Goal: Obtain resource: Obtain resource

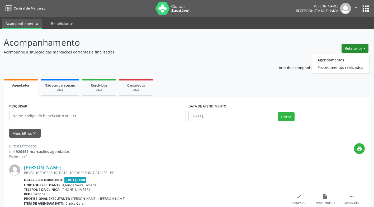
click at [353, 48] on button "Relatórios" at bounding box center [355, 48] width 27 height 9
click at [365, 48] on button "Relatórios" at bounding box center [355, 48] width 27 height 9
click at [330, 60] on link "Agendamentos" at bounding box center [340, 59] width 57 height 7
select select "8"
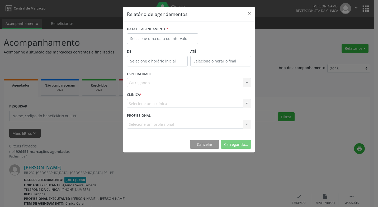
click at [330, 60] on div "Relatório de agendamentos × DATA DE AGENDAMENTO * De ATÉ ESPECIALIDADE [GEOGRAP…" at bounding box center [189, 103] width 378 height 207
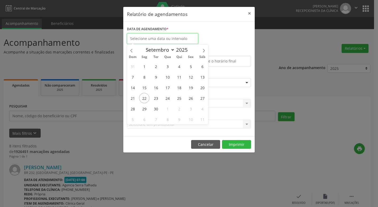
click at [151, 38] on input "text" at bounding box center [162, 38] width 71 height 11
click at [168, 97] on span "24" at bounding box center [167, 98] width 10 height 10
type input "[DATE]"
click at [168, 97] on span "24" at bounding box center [167, 98] width 10 height 10
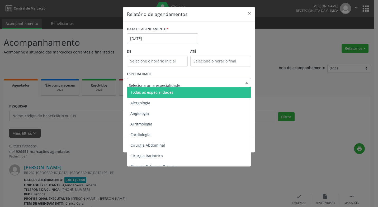
click at [247, 82] on div at bounding box center [247, 82] width 8 height 9
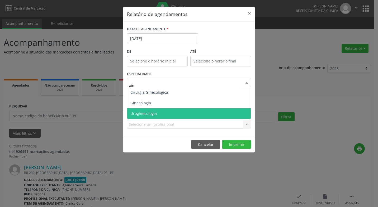
type input "gine"
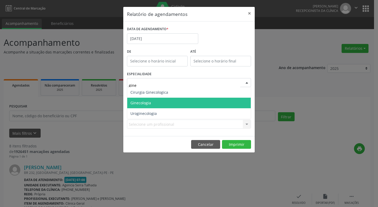
click at [147, 100] on span "Ginecologia" at bounding box center [140, 102] width 21 height 5
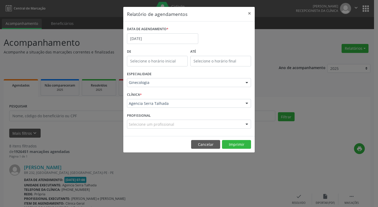
click at [247, 124] on div at bounding box center [247, 124] width 8 height 9
click at [229, 144] on button "Imprimir" at bounding box center [236, 144] width 29 height 9
click at [153, 38] on input "[DATE]" at bounding box center [162, 38] width 71 height 11
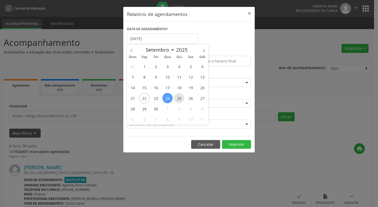
click at [181, 97] on span "25" at bounding box center [179, 98] width 10 height 10
type input "[DATE]"
click at [181, 97] on span "25" at bounding box center [179, 98] width 10 height 10
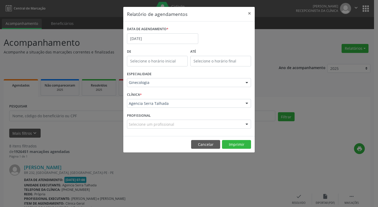
click at [246, 123] on div at bounding box center [247, 124] width 8 height 9
click at [232, 143] on button "Imprimir" at bounding box center [236, 144] width 29 height 9
click at [156, 38] on input "[DATE]" at bounding box center [162, 38] width 71 height 11
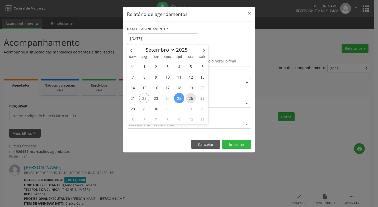
click at [191, 98] on span "26" at bounding box center [191, 98] width 10 height 10
type input "[DATE]"
click at [191, 98] on span "26" at bounding box center [191, 98] width 10 height 10
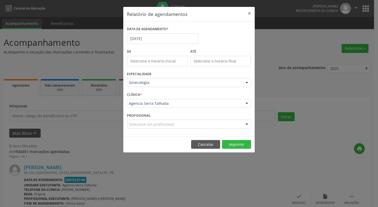
click at [191, 98] on div "CLÍNICA * Agencia [GEOGRAPHIC_DATA] Agencia [GEOGRAPHIC_DATA] resultado encontr…" at bounding box center [189, 101] width 127 height 21
click at [238, 143] on button "Imprimir" at bounding box center [236, 144] width 29 height 9
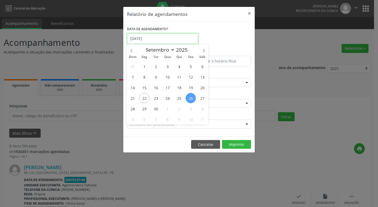
click at [155, 38] on input "[DATE]" at bounding box center [162, 38] width 71 height 11
click at [157, 99] on span "23" at bounding box center [156, 98] width 10 height 10
type input "23/09/2025"
click at [156, 97] on span "23" at bounding box center [156, 98] width 10 height 10
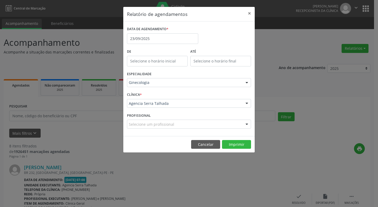
click at [156, 97] on div "CLÍNICA * Agencia [GEOGRAPHIC_DATA] Agencia [GEOGRAPHIC_DATA] resultado encontr…" at bounding box center [189, 101] width 127 height 21
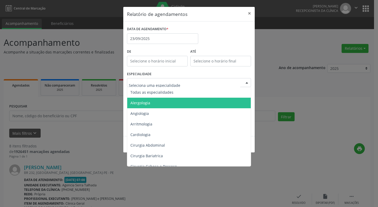
drag, startPoint x: 156, startPoint y: 97, endPoint x: 246, endPoint y: 82, distance: 90.8
click at [246, 82] on div at bounding box center [247, 82] width 8 height 9
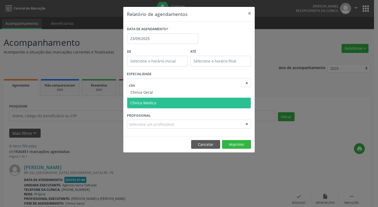
type input "clini"
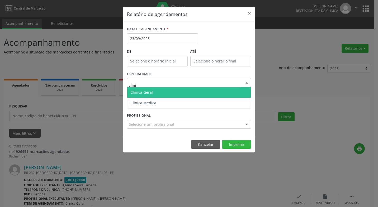
click at [133, 91] on span "Clinica Geral" at bounding box center [141, 92] width 22 height 5
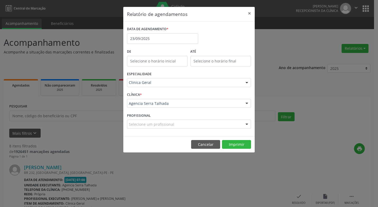
click at [247, 102] on div at bounding box center [247, 103] width 8 height 9
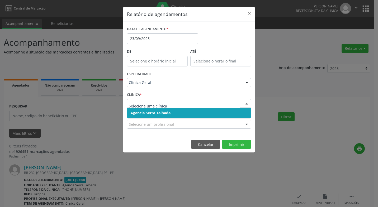
click at [190, 112] on span "Agencia Serra Talhada" at bounding box center [189, 112] width 124 height 11
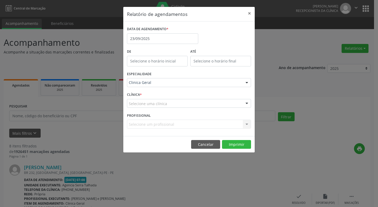
click at [246, 123] on div "Selecione um profissional Nenhum resultado encontrado para: " " Não há nenhuma …" at bounding box center [189, 123] width 124 height 9
click at [246, 124] on div "Selecione um profissional Nenhum resultado encontrado para: " " Não há nenhuma …" at bounding box center [189, 123] width 124 height 9
click at [233, 144] on button "Imprimir" at bounding box center [236, 144] width 29 height 9
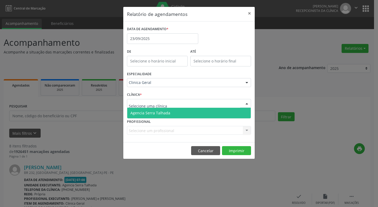
click at [151, 113] on span "Agencia Serra Talhada" at bounding box center [150, 112] width 40 height 5
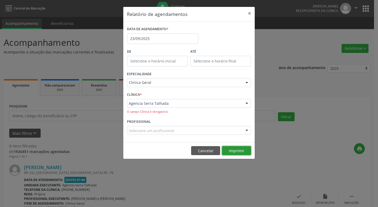
click at [230, 151] on button "Imprimir" at bounding box center [236, 150] width 29 height 9
